Goal: Transaction & Acquisition: Purchase product/service

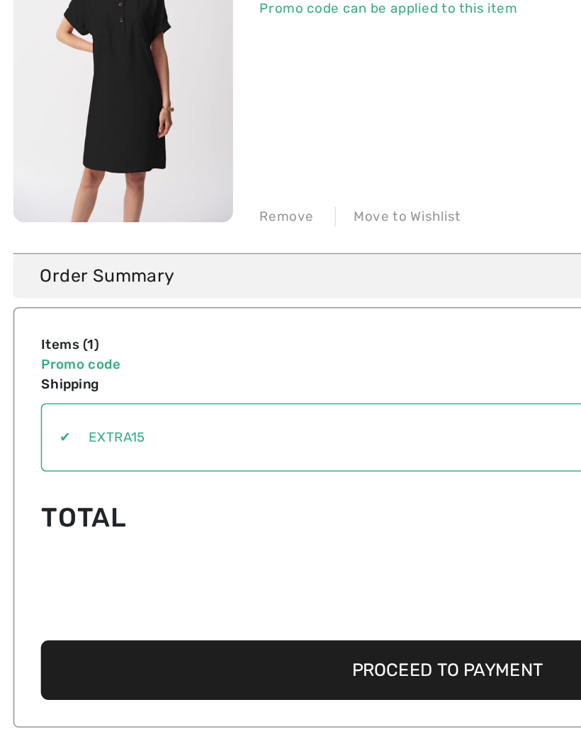
scroll to position [52, 0]
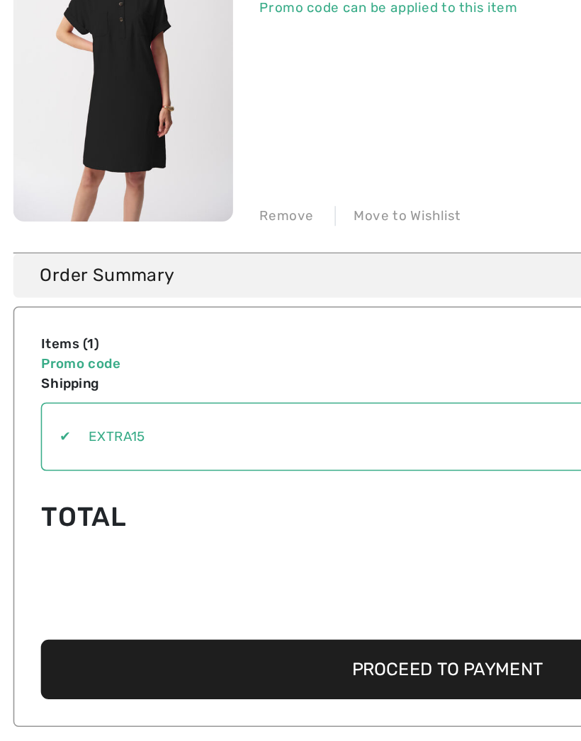
click at [229, 649] on span "Proceed to Payment" at bounding box center [287, 655] width 122 height 13
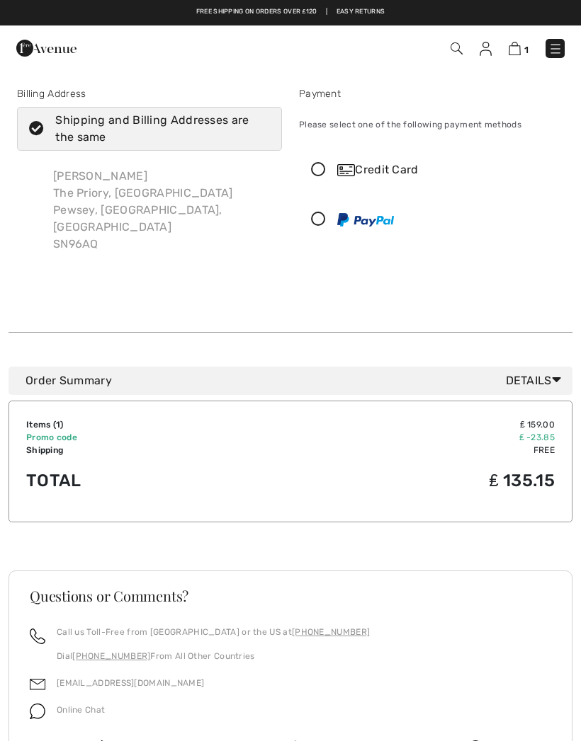
click at [320, 169] on icon at bounding box center [318, 170] width 38 height 15
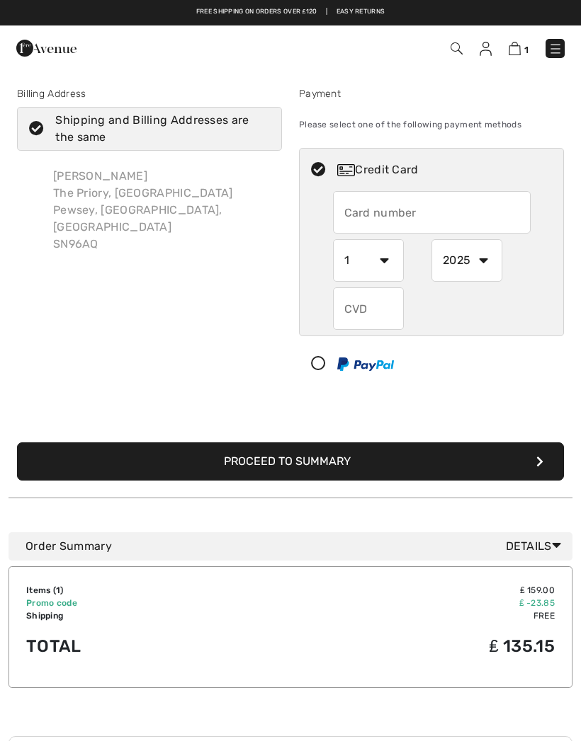
click at [364, 216] on input "text" at bounding box center [432, 212] width 198 height 42
type input "4658391079141453"
click at [385, 264] on select "1 2 3 4 5 6 7 8 9 10 11 12" at bounding box center [368, 260] width 71 height 42
select select "6"
click at [489, 263] on select "2025 2026 2027 2028 2029 2030 2031 2032 2033 2034 2035" at bounding box center [466, 260] width 71 height 42
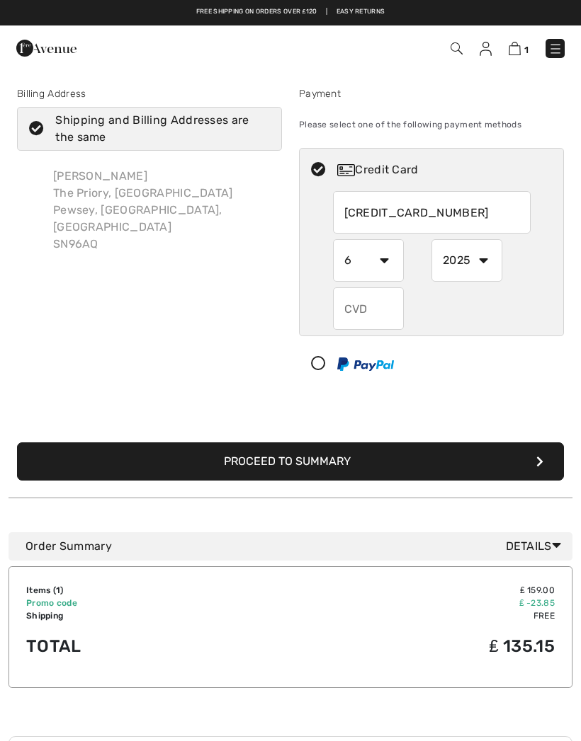
select select "2027"
click at [362, 314] on input "text" at bounding box center [368, 308] width 71 height 42
type input "786"
click at [391, 471] on button "Proceed to Summary" at bounding box center [290, 461] width 547 height 38
click at [392, 463] on button "Proceed to Summary" at bounding box center [290, 461] width 547 height 38
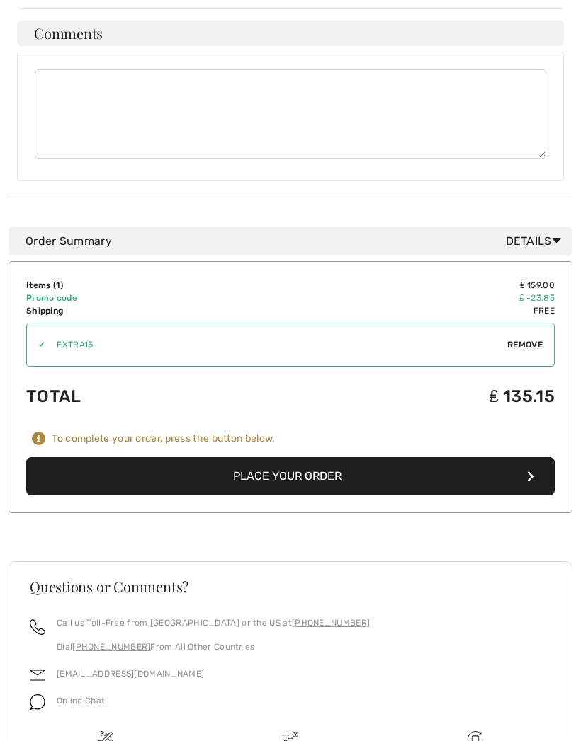
scroll to position [596, 0]
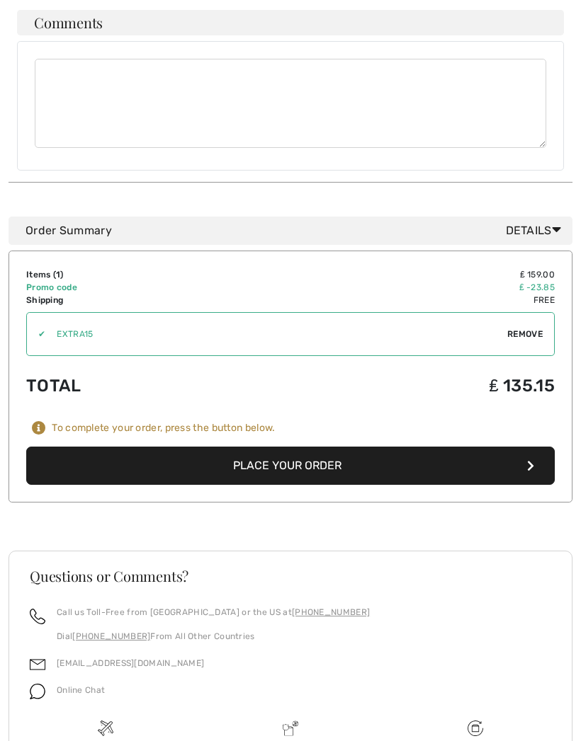
click at [394, 447] on button "Place Your Order" at bounding box center [290, 466] width 528 height 38
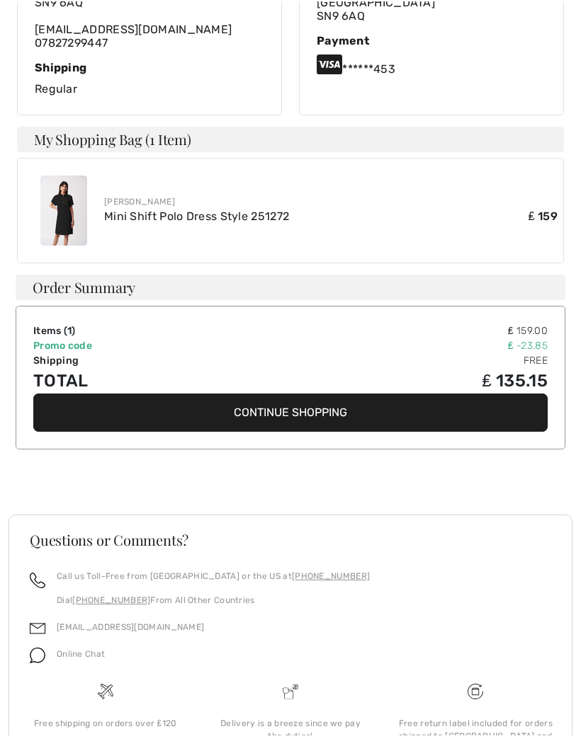
scroll to position [334, 0]
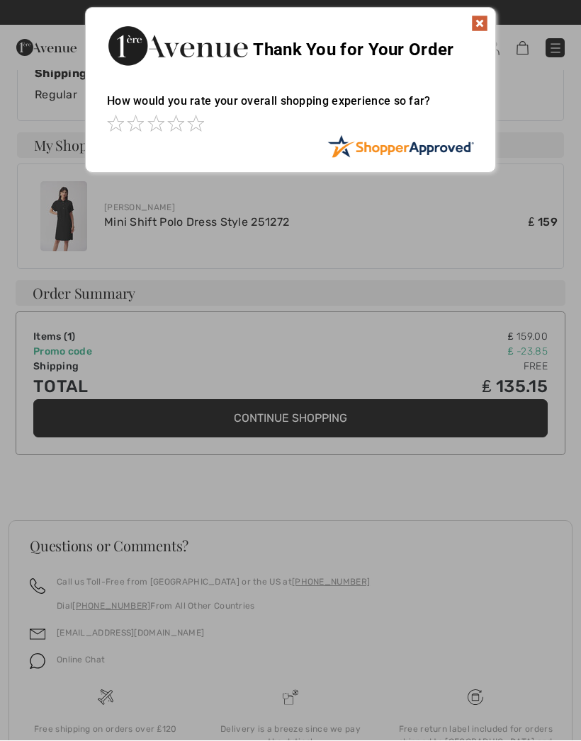
click at [482, 22] on img at bounding box center [479, 24] width 17 height 17
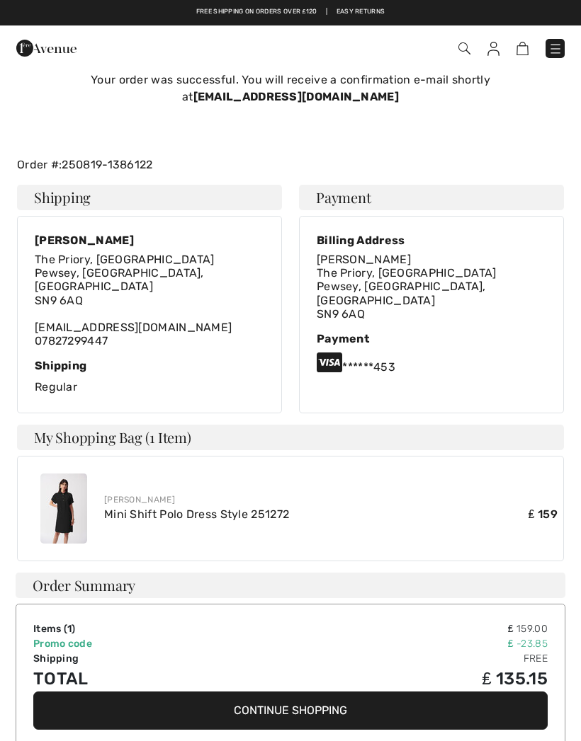
scroll to position [0, 0]
